Goal: Information Seeking & Learning: Understand process/instructions

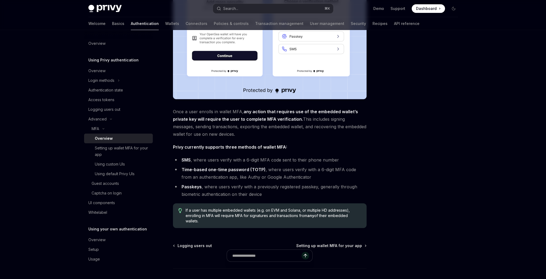
scroll to position [174, 0]
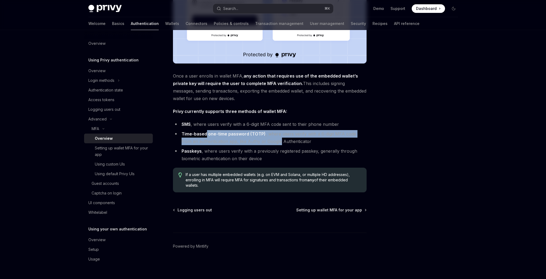
drag, startPoint x: 206, startPoint y: 131, endPoint x: 268, endPoint y: 142, distance: 62.4
click at [268, 142] on li "Time-based one-time password (TOTP) , where users verify with a 6-digit MFA cod…" at bounding box center [270, 137] width 194 height 15
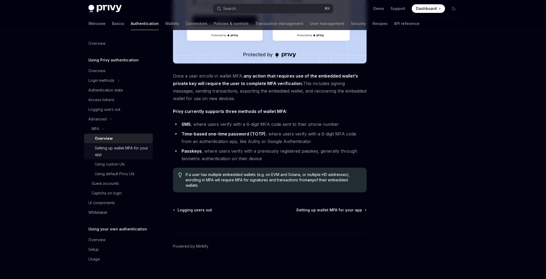
click at [120, 147] on div "Setting up wallet MFA for your app" at bounding box center [122, 151] width 55 height 13
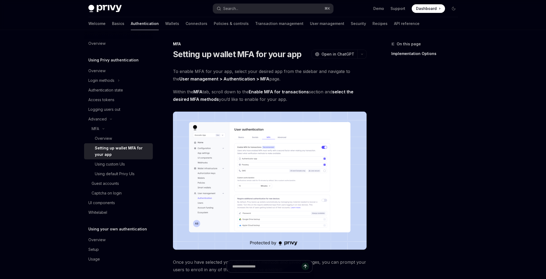
click at [262, 163] on img at bounding box center [270, 181] width 194 height 138
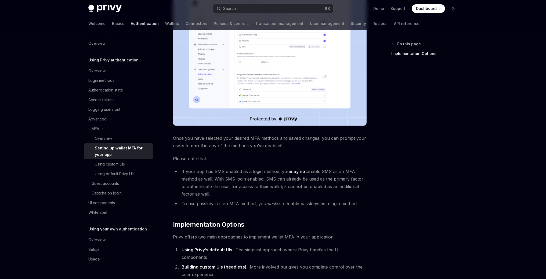
scroll to position [78, 0]
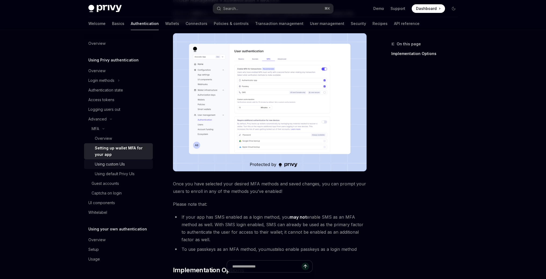
click at [114, 165] on div "Using custom UIs" at bounding box center [110, 164] width 30 height 6
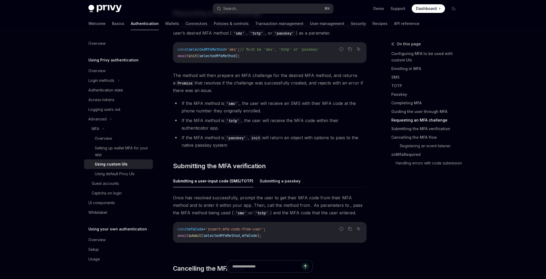
scroll to position [1536, 0]
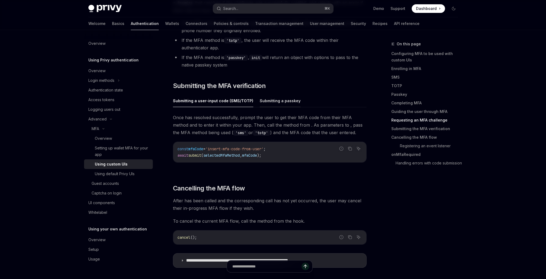
click at [276, 98] on button "Submitting a passkey" at bounding box center [280, 101] width 41 height 13
type textarea "*"
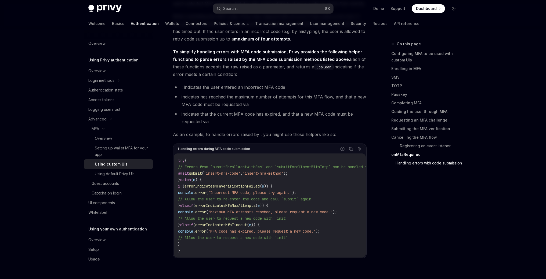
scroll to position [2321, 0]
